Goal: Check status: Check status

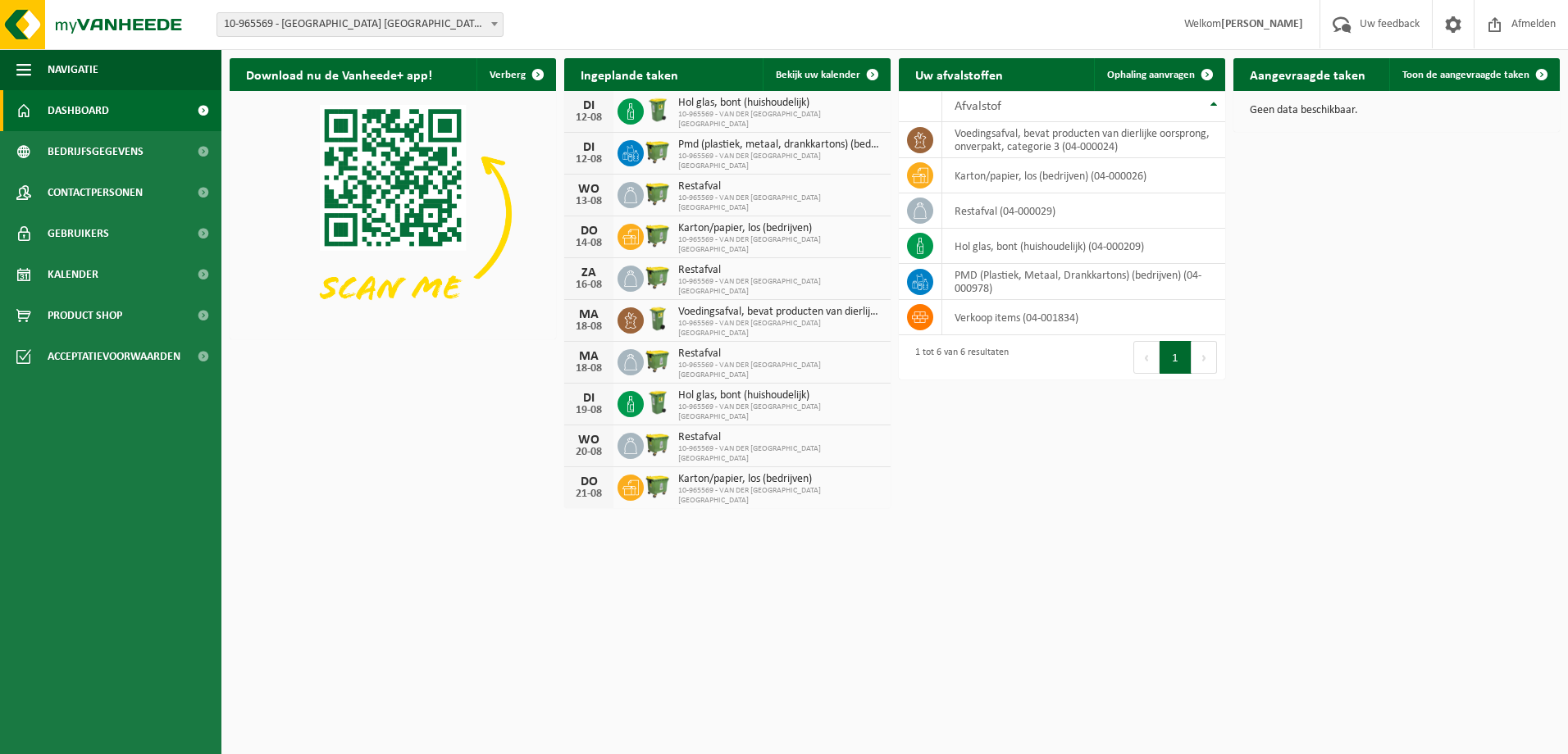
click at [1054, 488] on div "Download nu de Vanheede+ app! Verberg Ingeplande taken Bekijk uw kalender DI 12…" at bounding box center [894, 283] width 1338 height 466
click at [823, 70] on span "Bekijk uw kalender" at bounding box center [817, 74] width 84 height 10
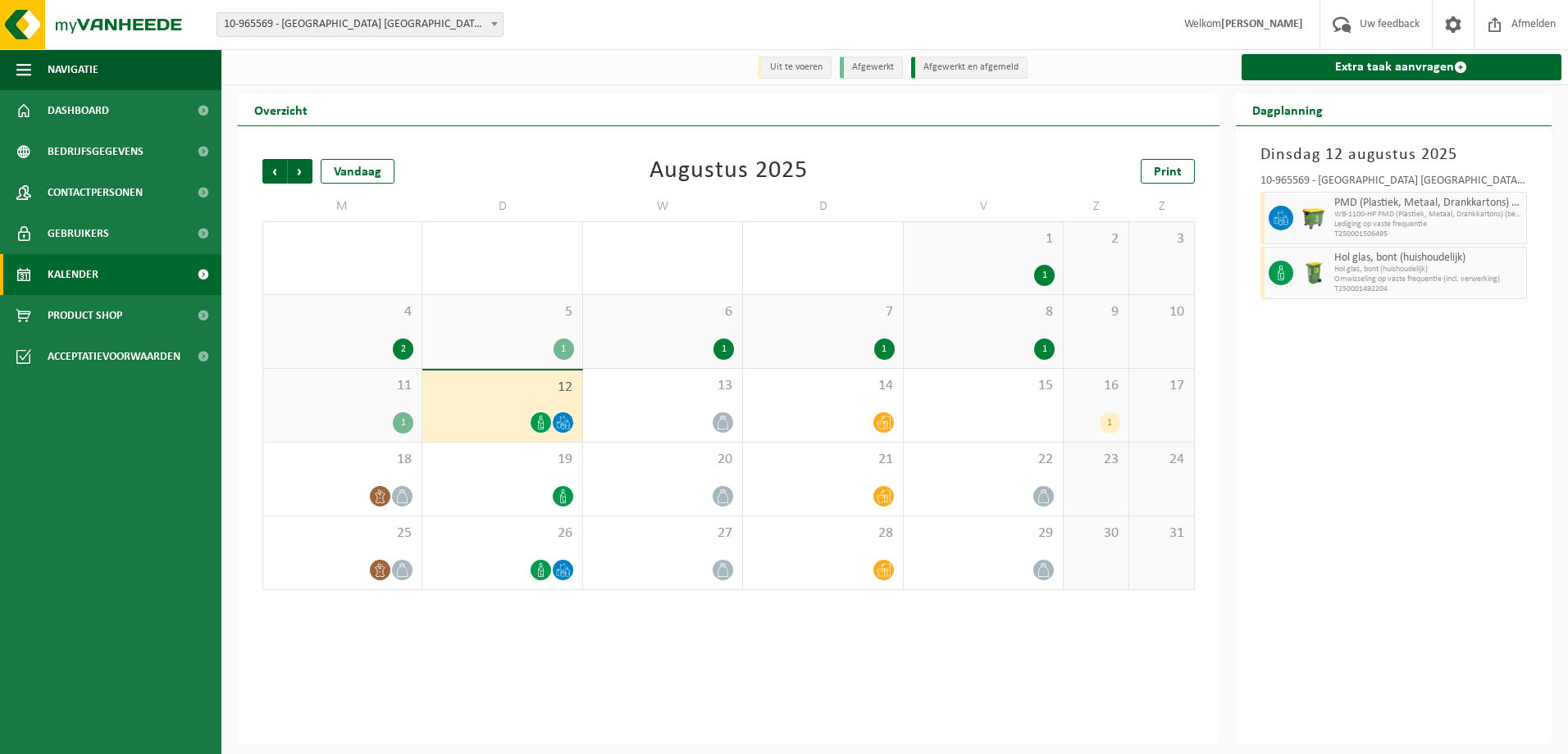
click at [560, 420] on icon at bounding box center [562, 422] width 14 height 14
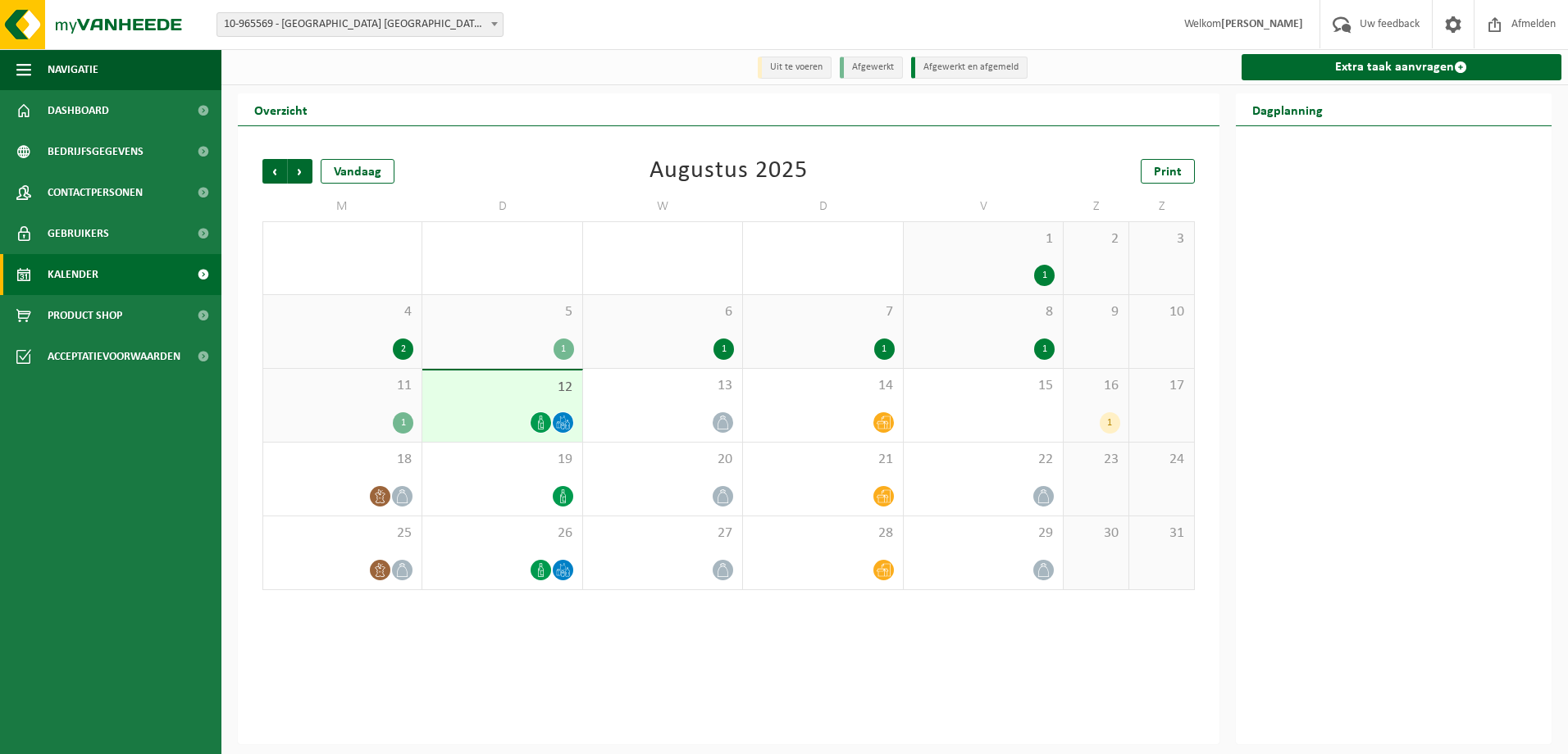
click at [527, 395] on span "12" at bounding box center [502, 387] width 143 height 18
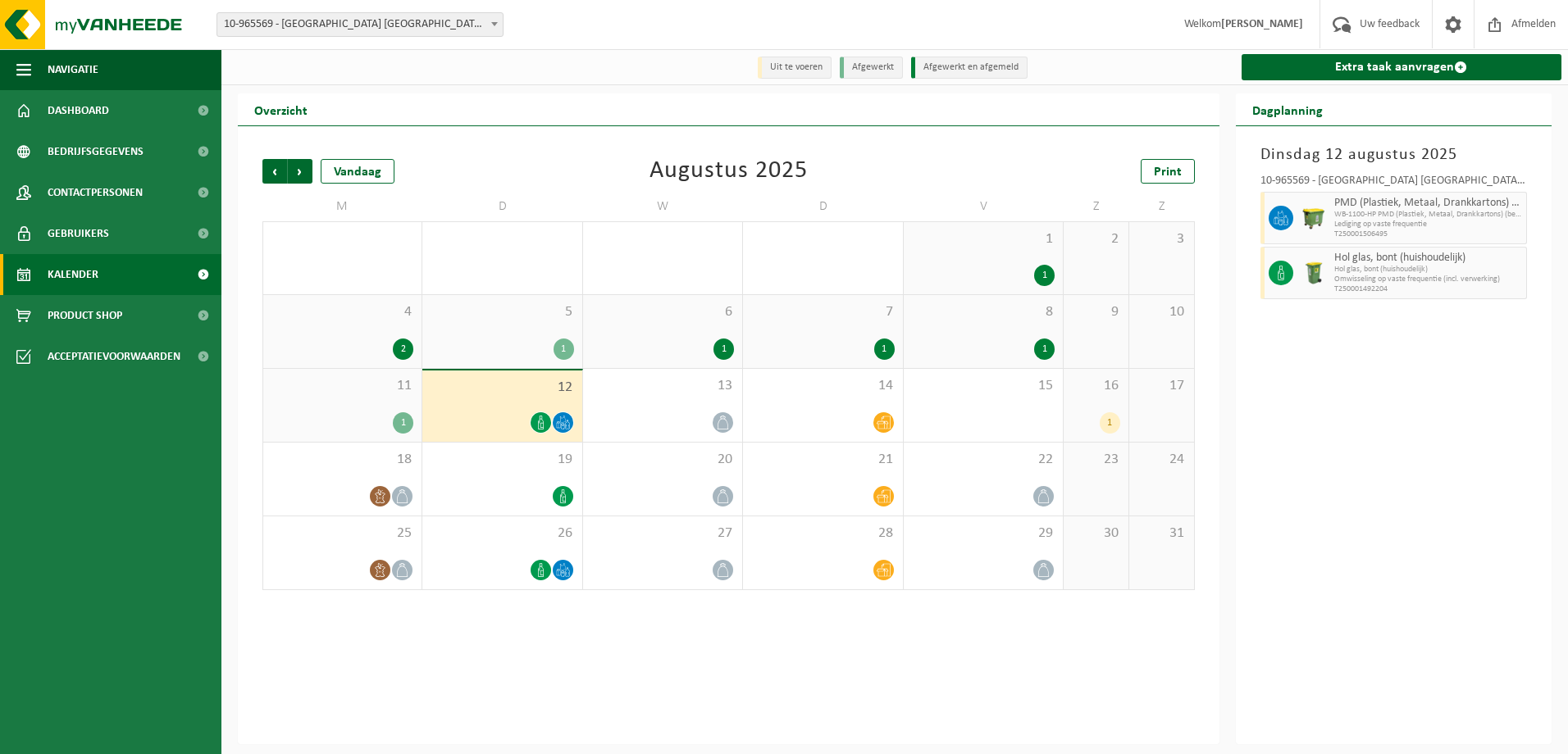
click at [324, 413] on div "1" at bounding box center [342, 423] width 142 height 21
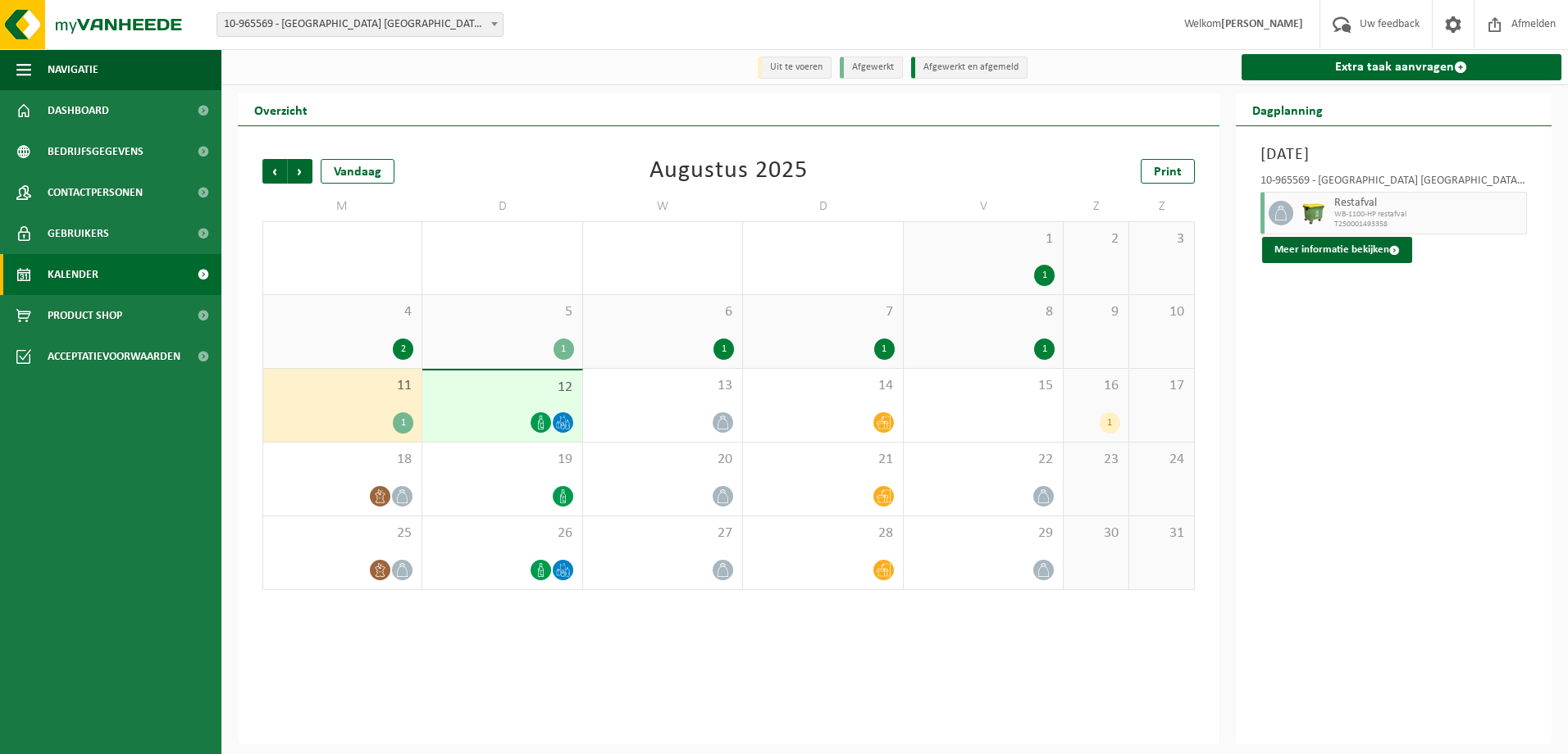
click at [533, 405] on div "12" at bounding box center [501, 405] width 159 height 71
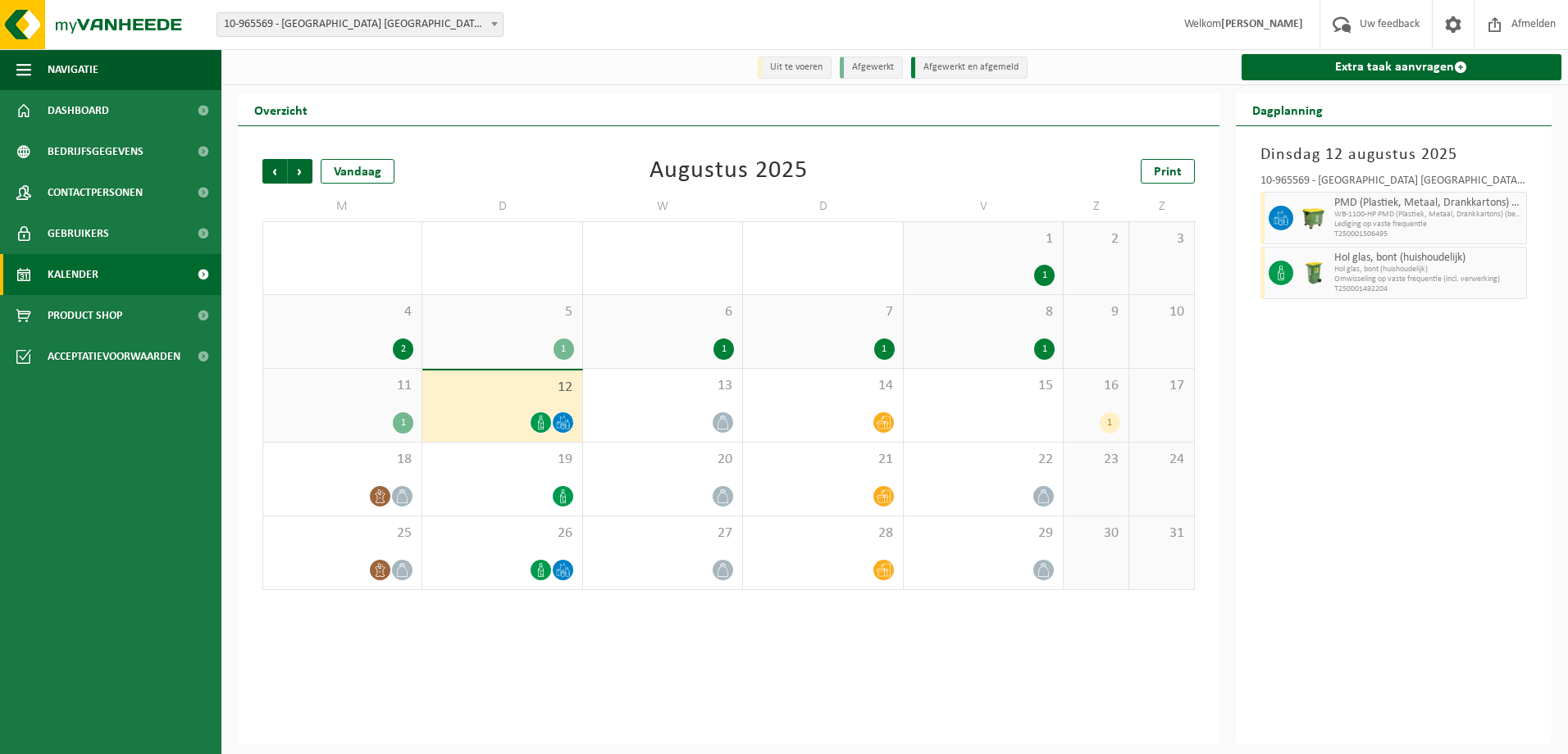
click at [347, 411] on div "11 1" at bounding box center [342, 405] width 159 height 73
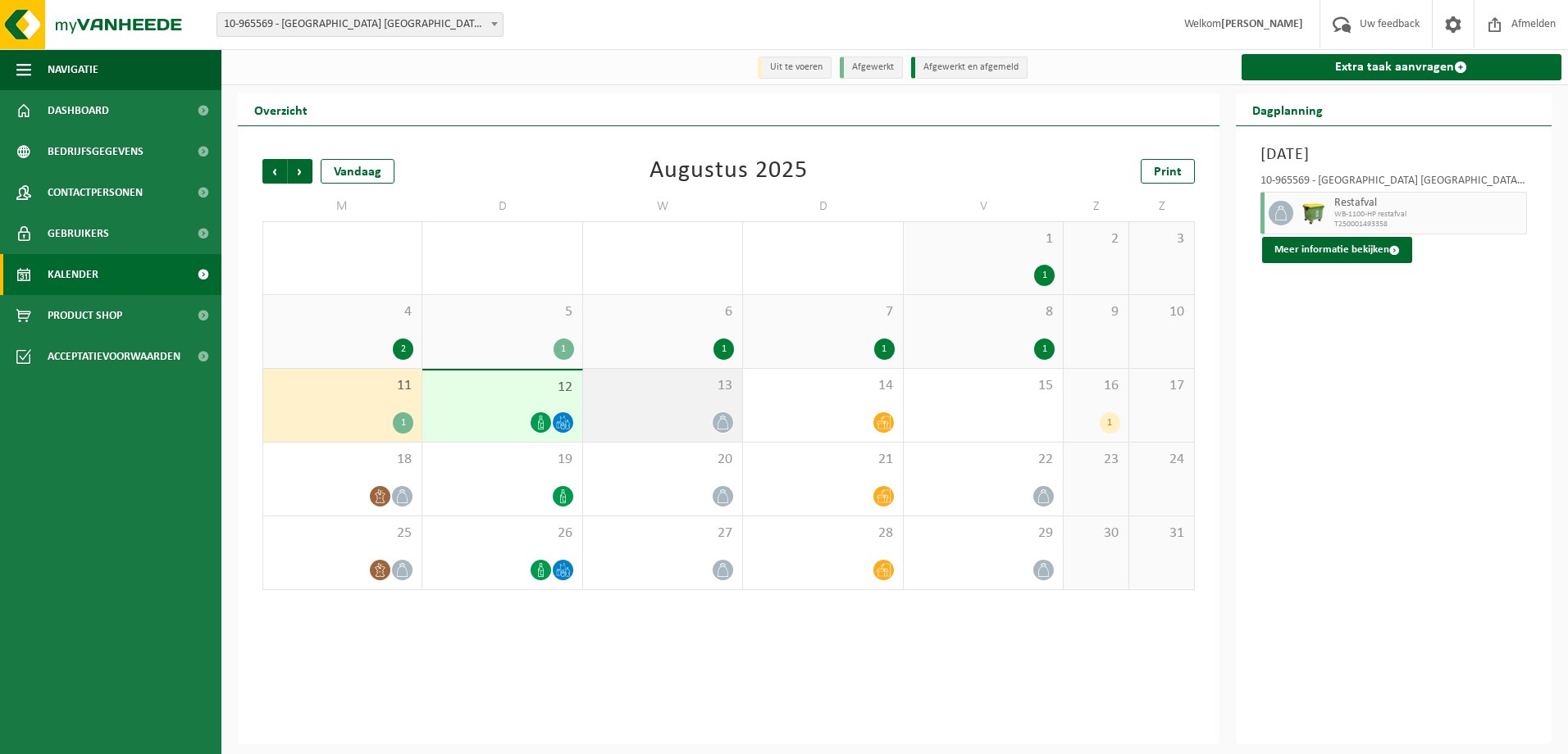
click at [623, 424] on div at bounding box center [662, 423] width 143 height 22
